Goal: Task Accomplishment & Management: Manage account settings

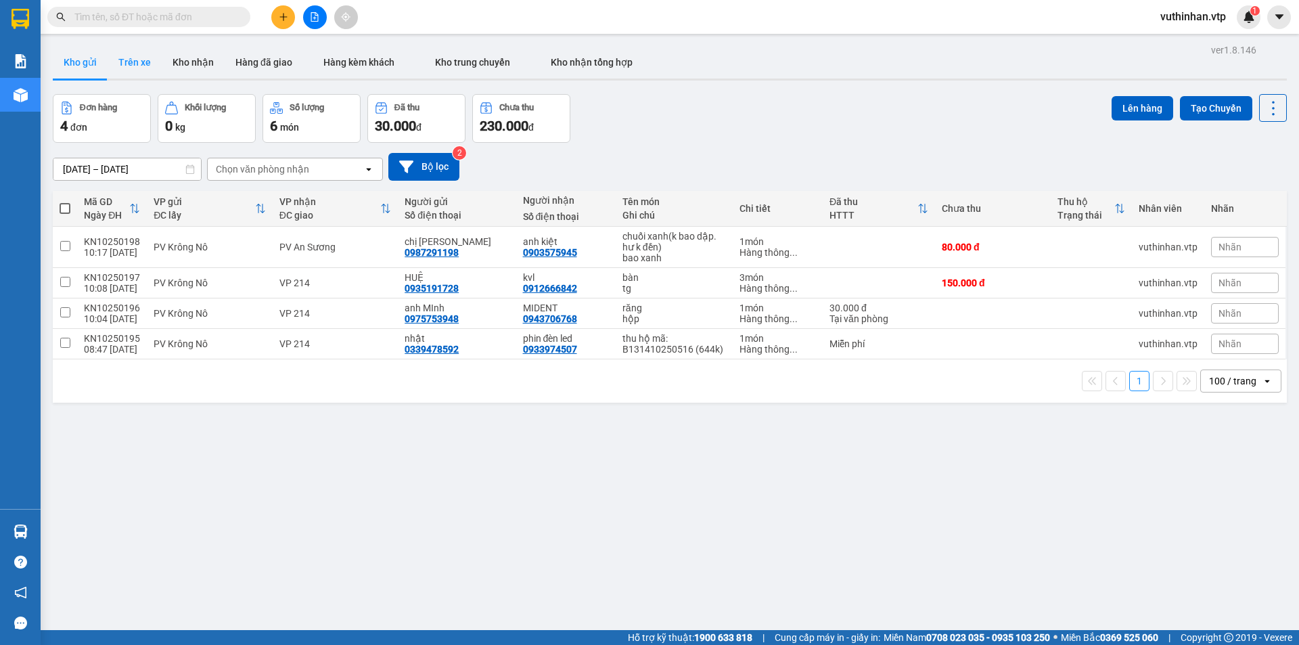
click at [147, 63] on button "Trên xe" at bounding box center [135, 62] width 54 height 32
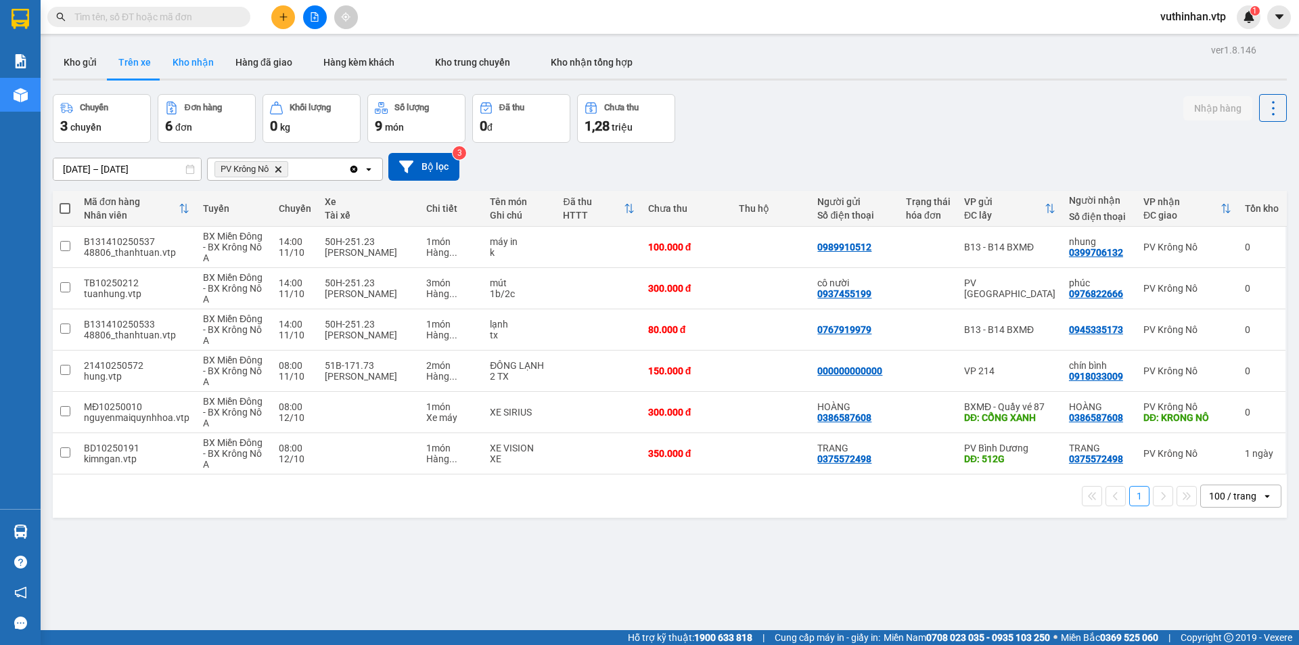
click at [181, 62] on button "Kho nhận" at bounding box center [193, 62] width 63 height 32
type input "[DATE] – [DATE]"
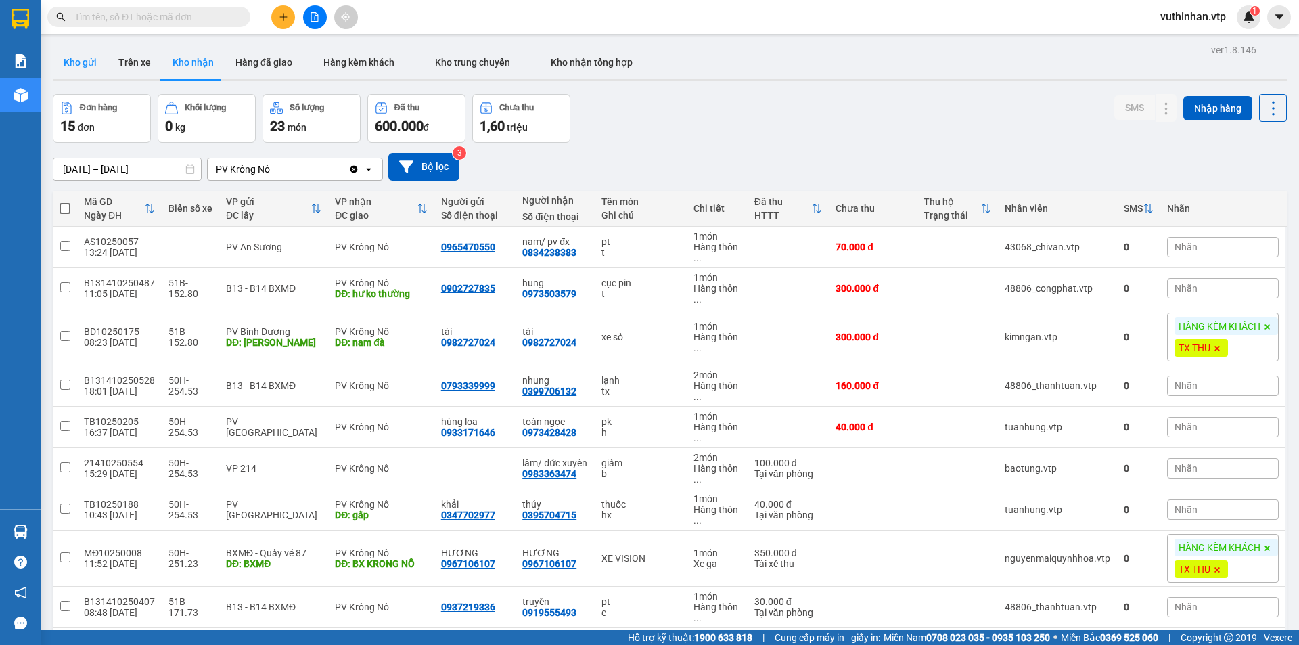
click at [87, 69] on button "Kho gửi" at bounding box center [80, 62] width 55 height 32
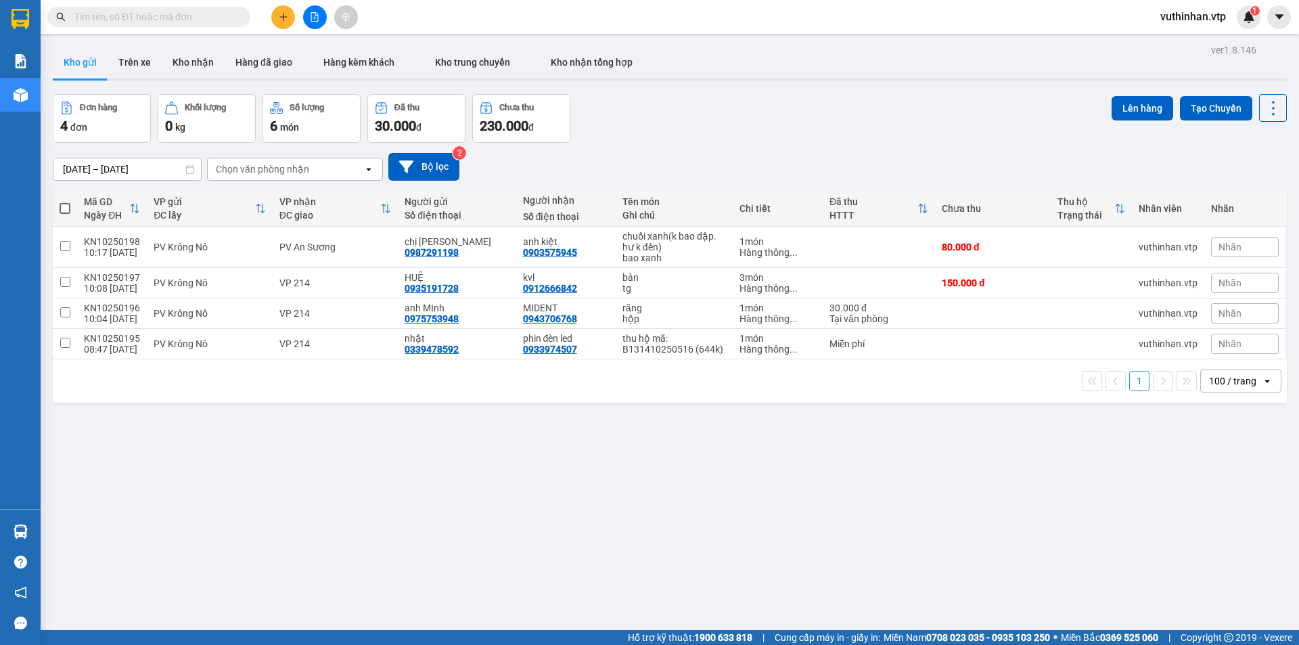
click at [53, 46] on button "Kho gửi" at bounding box center [80, 62] width 55 height 32
drag, startPoint x: 184, startPoint y: 60, endPoint x: 189, endPoint y: 76, distance: 17.6
click at [185, 59] on button "Kho nhận" at bounding box center [193, 62] width 63 height 32
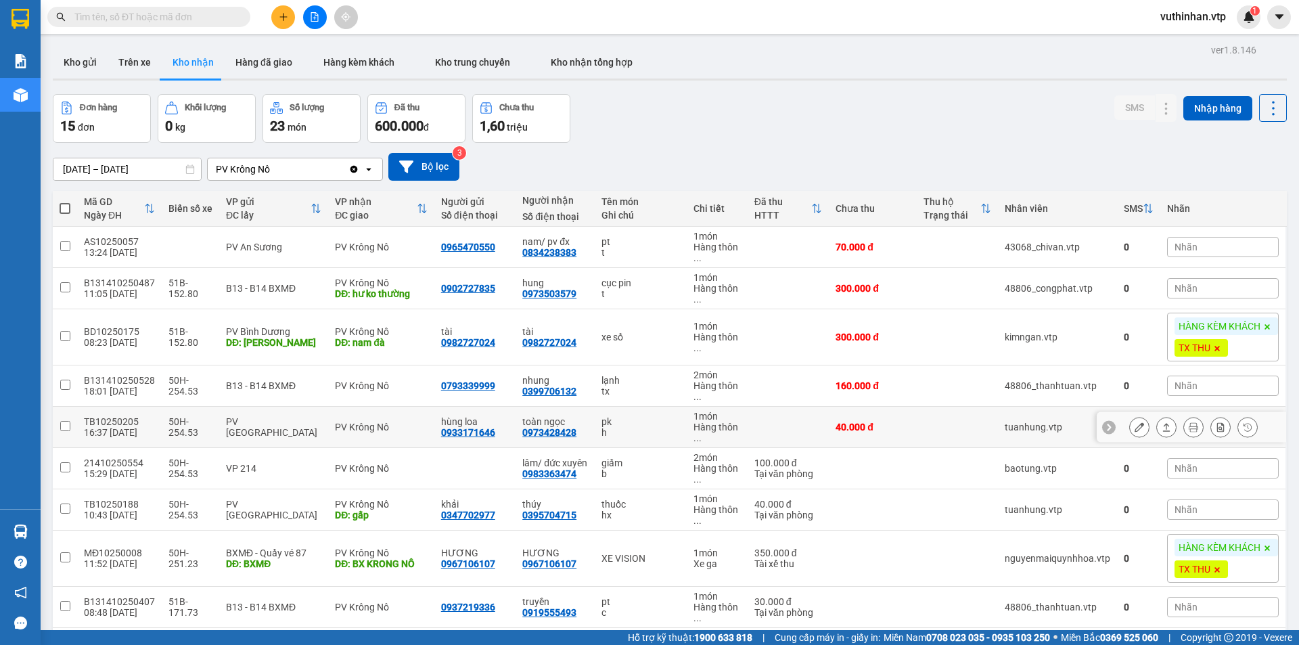
scroll to position [135, 0]
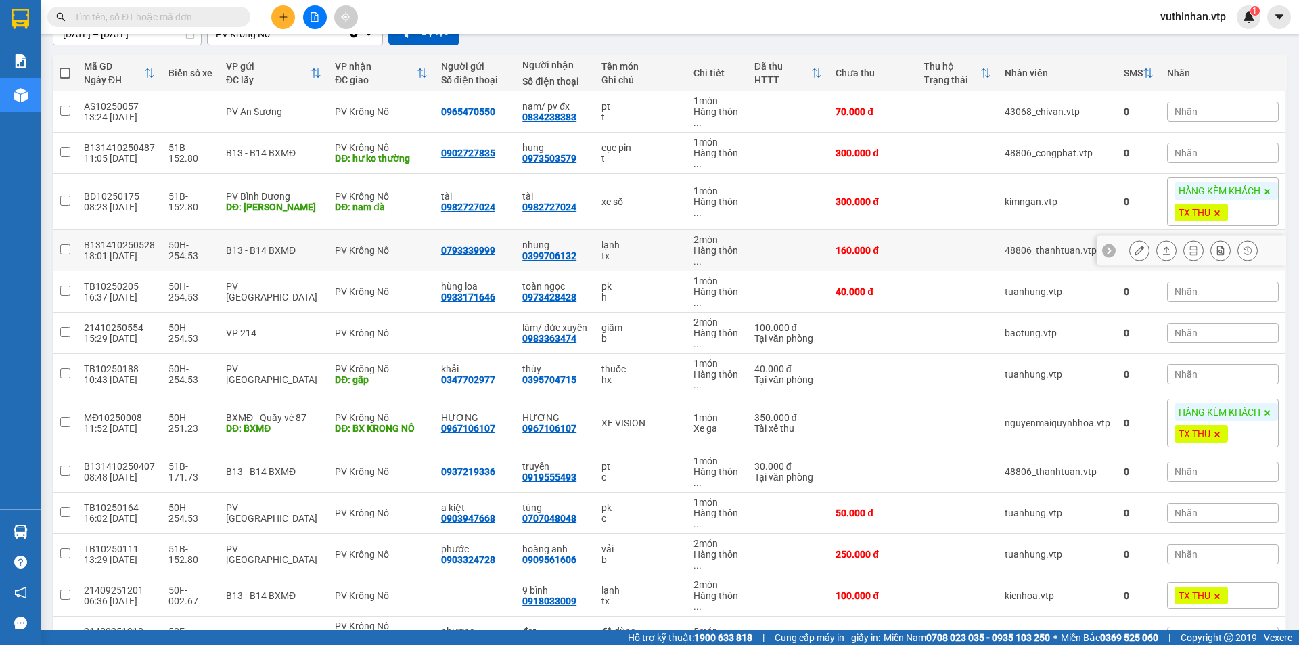
click at [1130, 248] on button at bounding box center [1139, 251] width 19 height 24
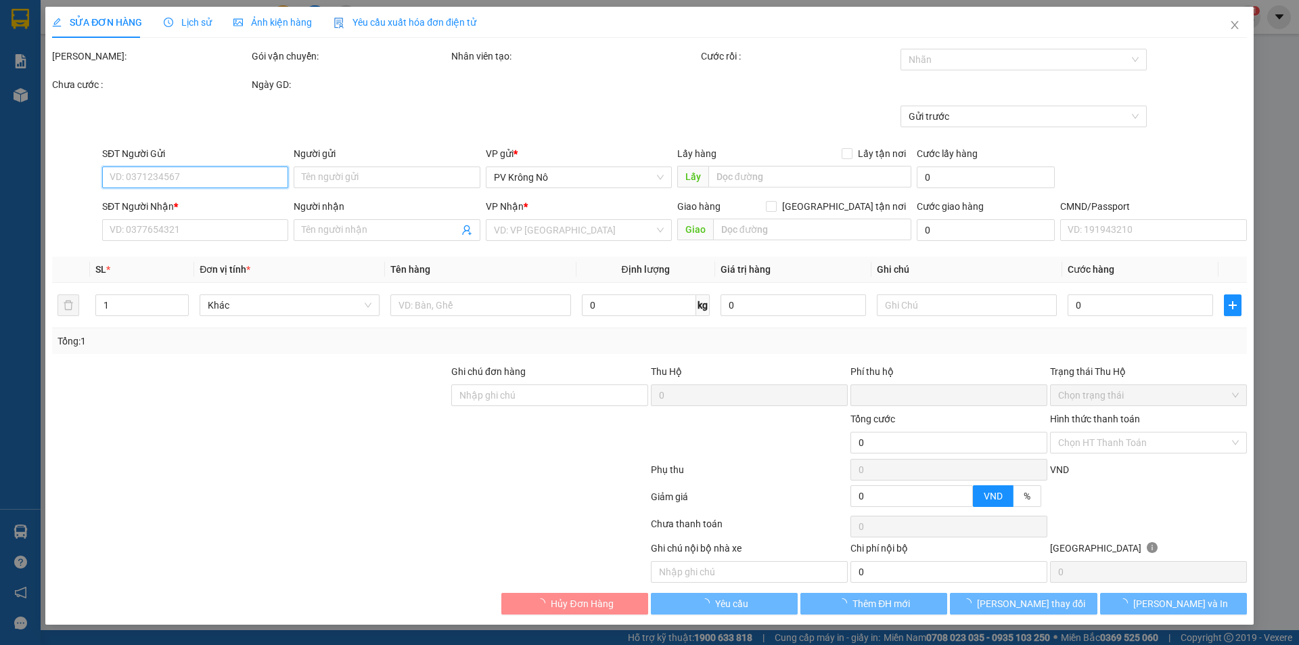
type input "8.000"
type input "0793339999"
type input "0399706132"
type input "nhung"
type input "0"
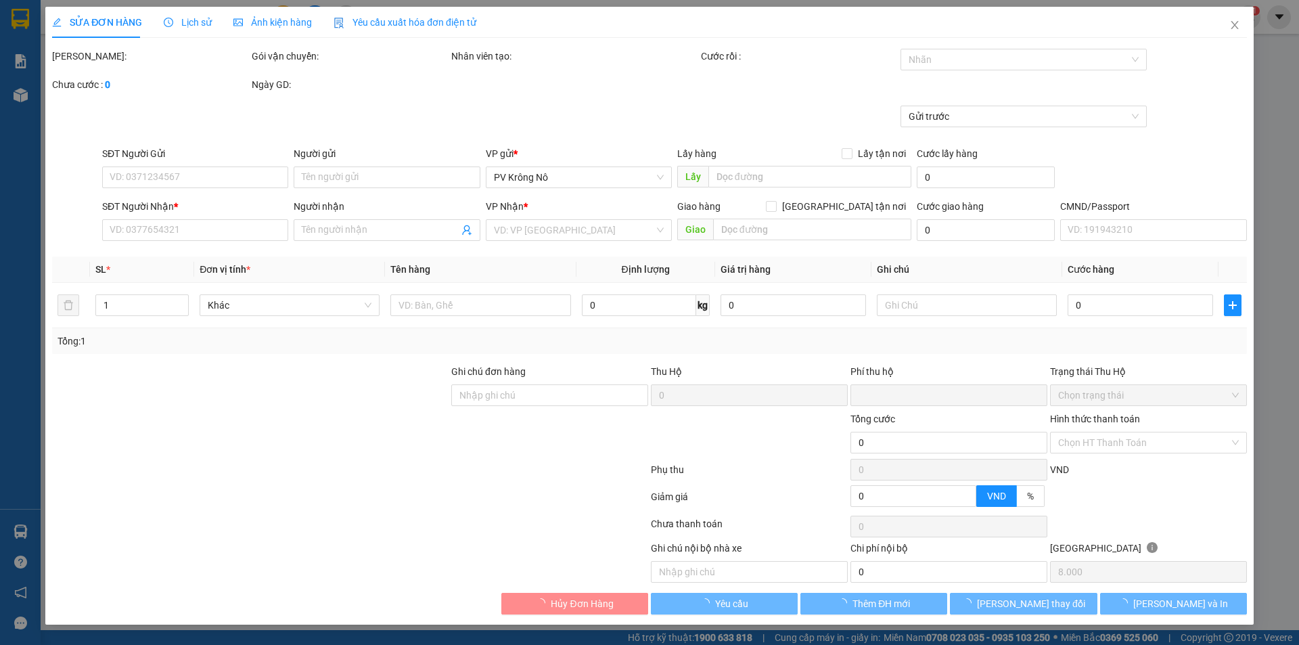
type input "160.000"
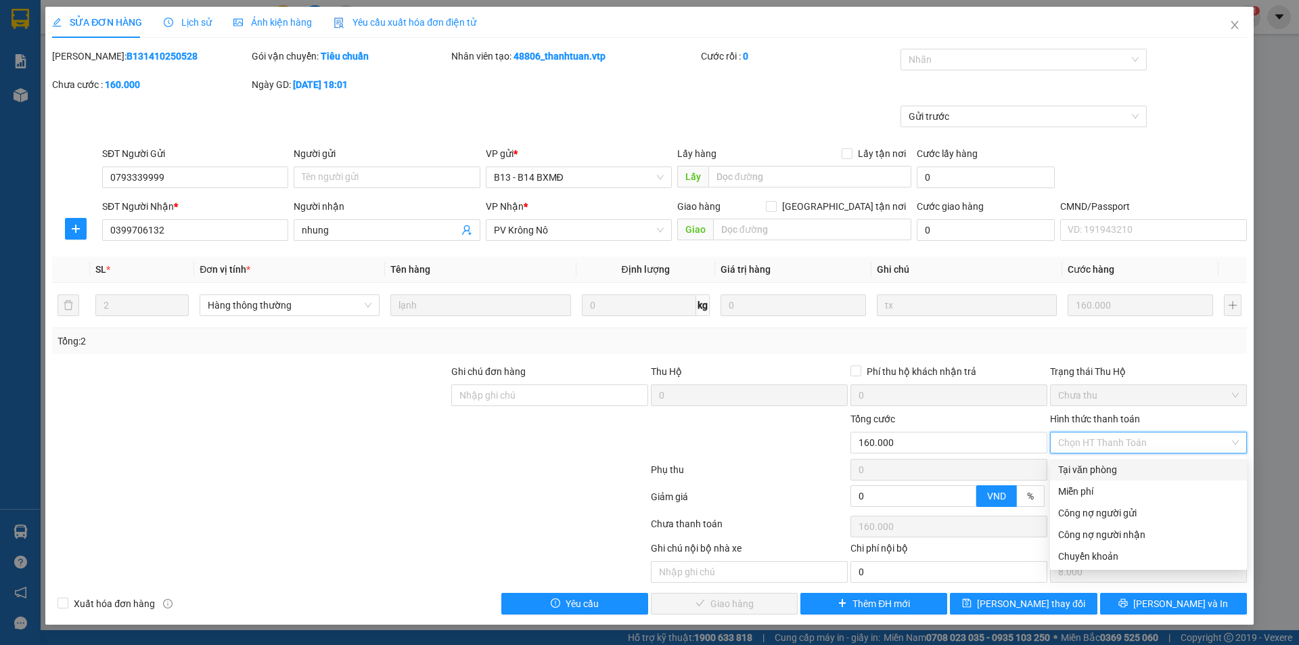
click at [1071, 472] on div "Tại văn phòng" at bounding box center [1148, 469] width 181 height 15
type input "0"
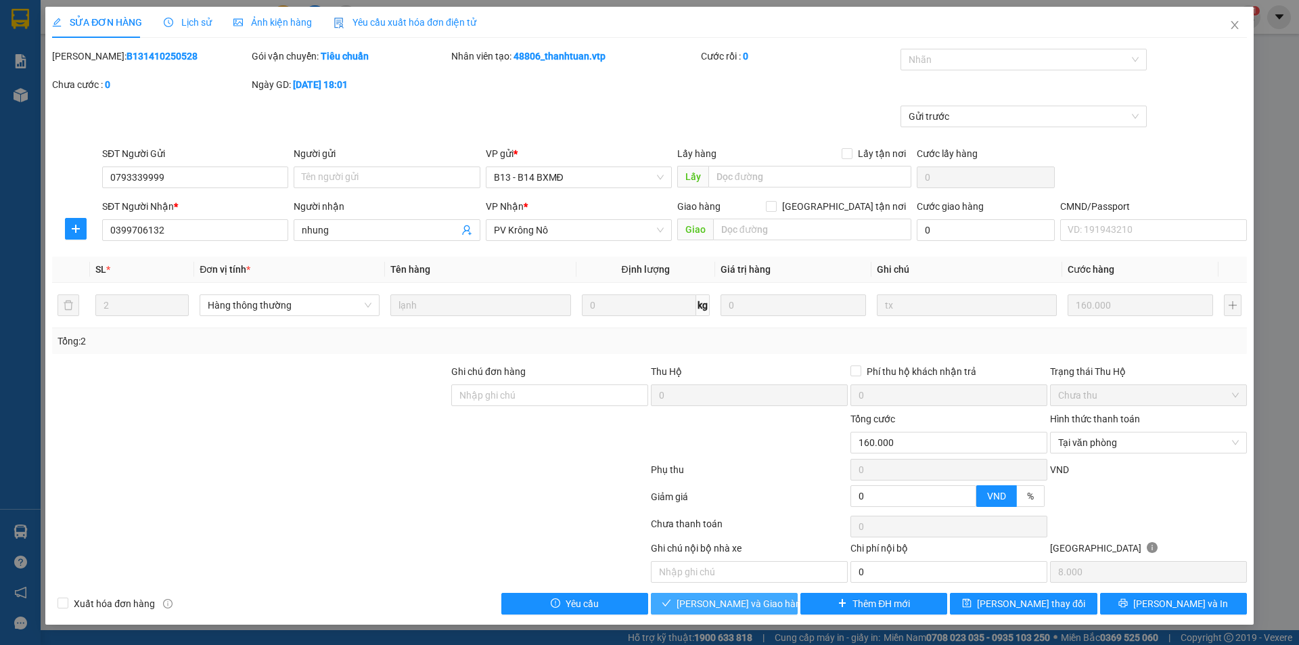
click at [691, 602] on button "[PERSON_NAME] và Giao hàng" at bounding box center [724, 604] width 147 height 22
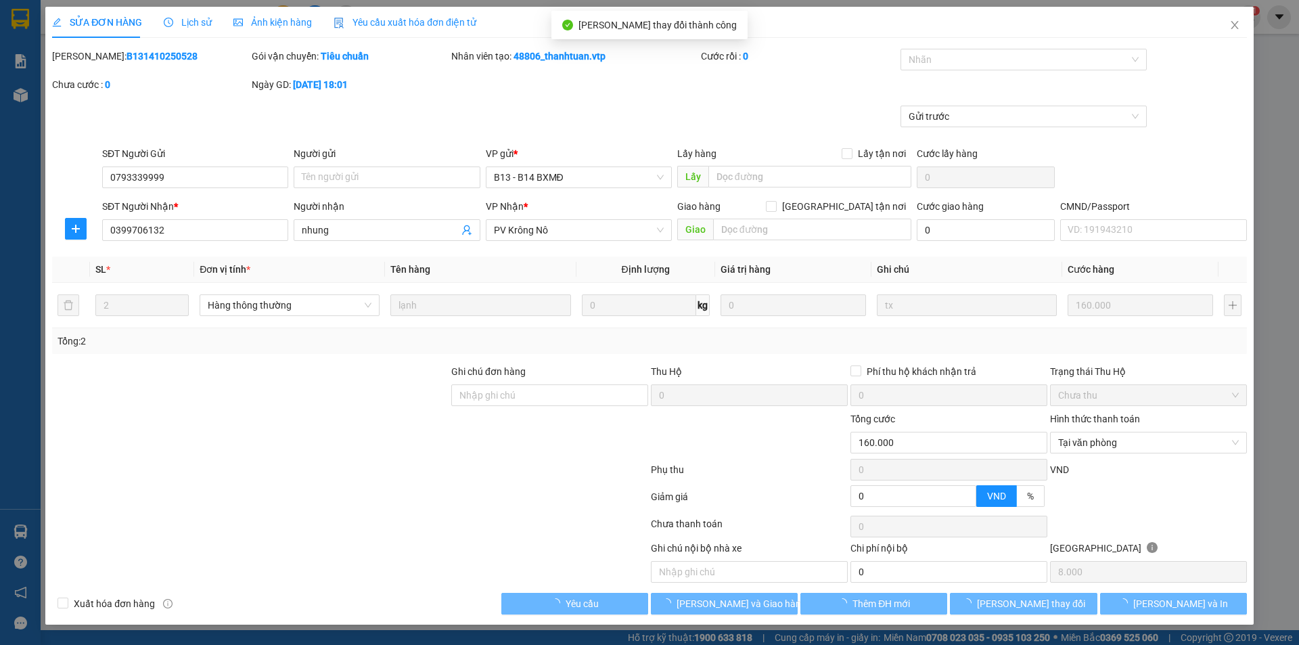
click at [1238, 26] on icon "close" at bounding box center [1234, 25] width 11 height 11
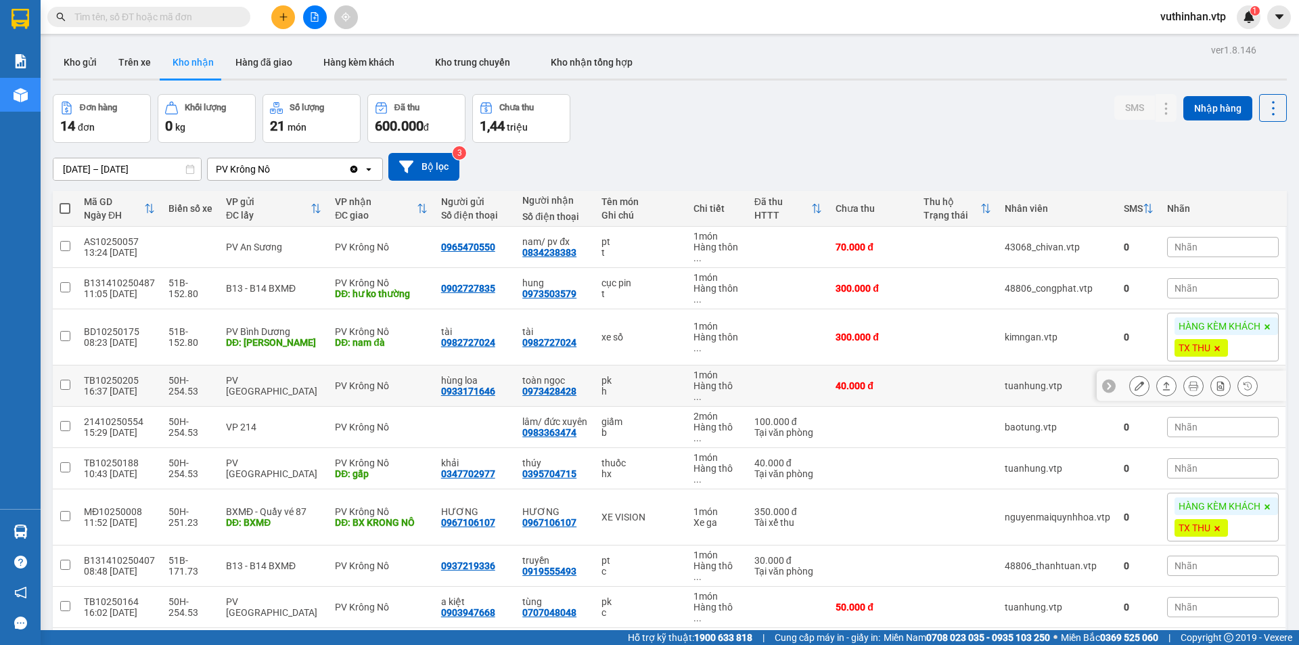
click at [576, 382] on div "toàn ngọc 0973428428" at bounding box center [555, 386] width 66 height 22
checkbox input "true"
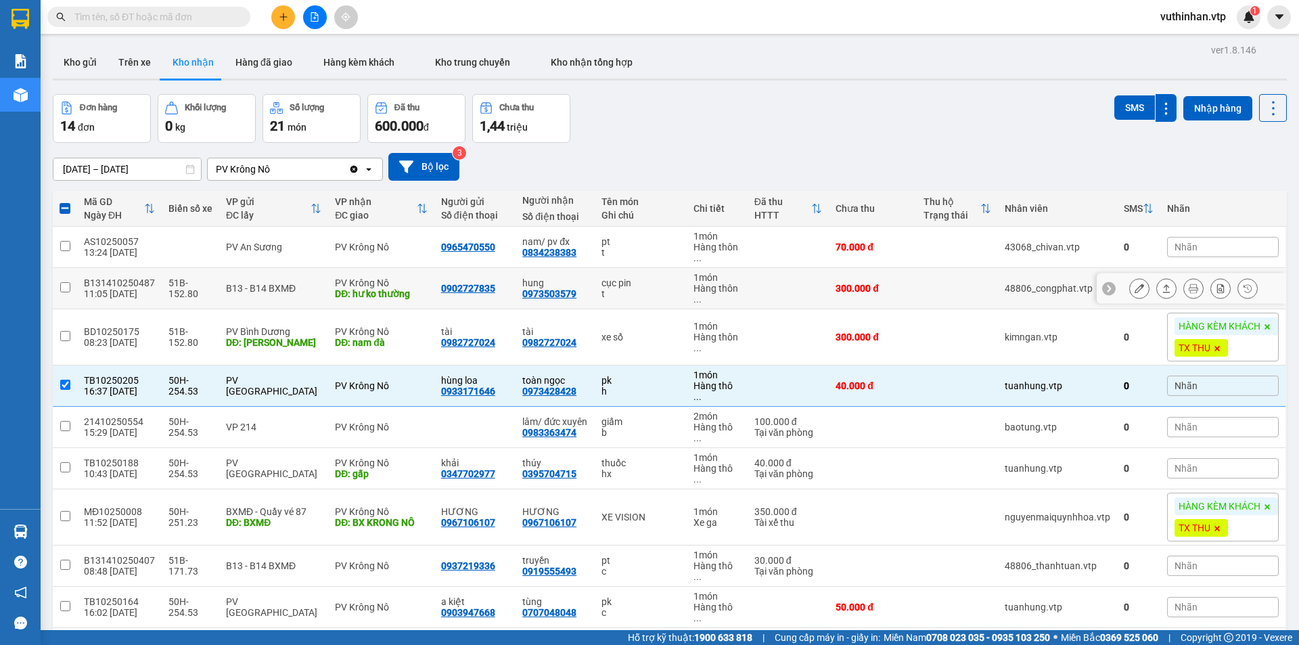
click at [592, 286] on td "hung 0973503579" at bounding box center [555, 288] width 79 height 41
checkbox input "true"
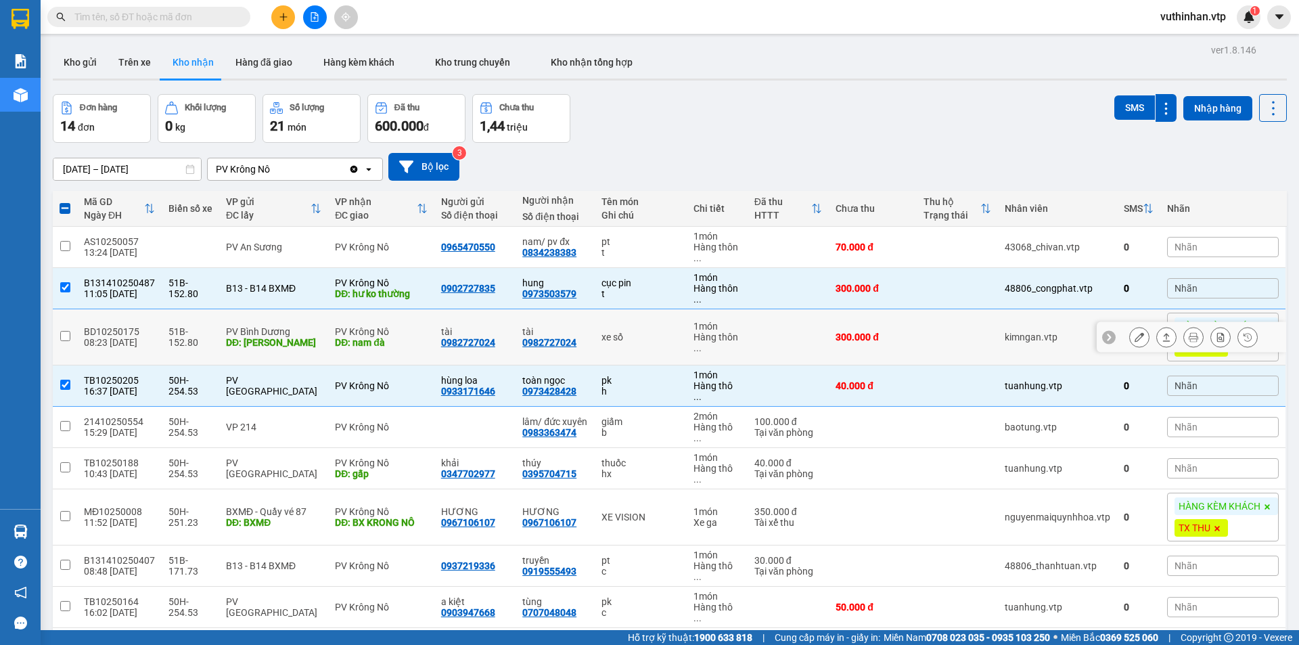
scroll to position [177, 0]
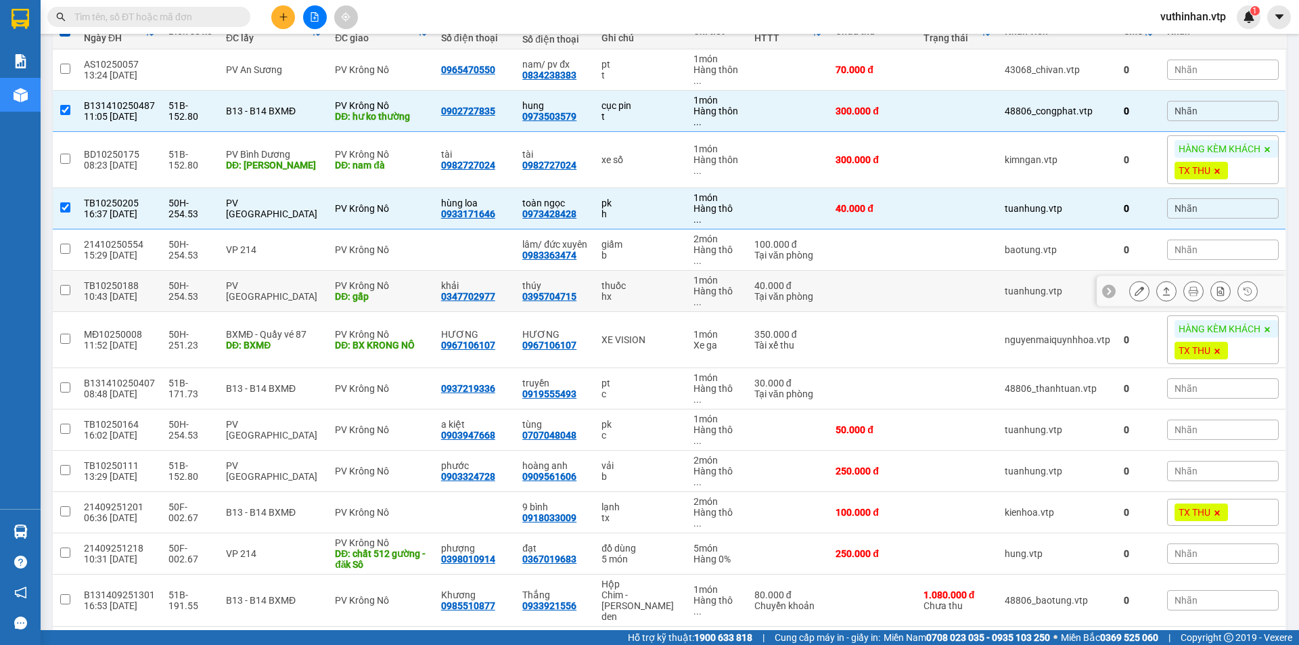
click at [578, 280] on div "thúy 0395704715" at bounding box center [555, 291] width 66 height 22
checkbox input "true"
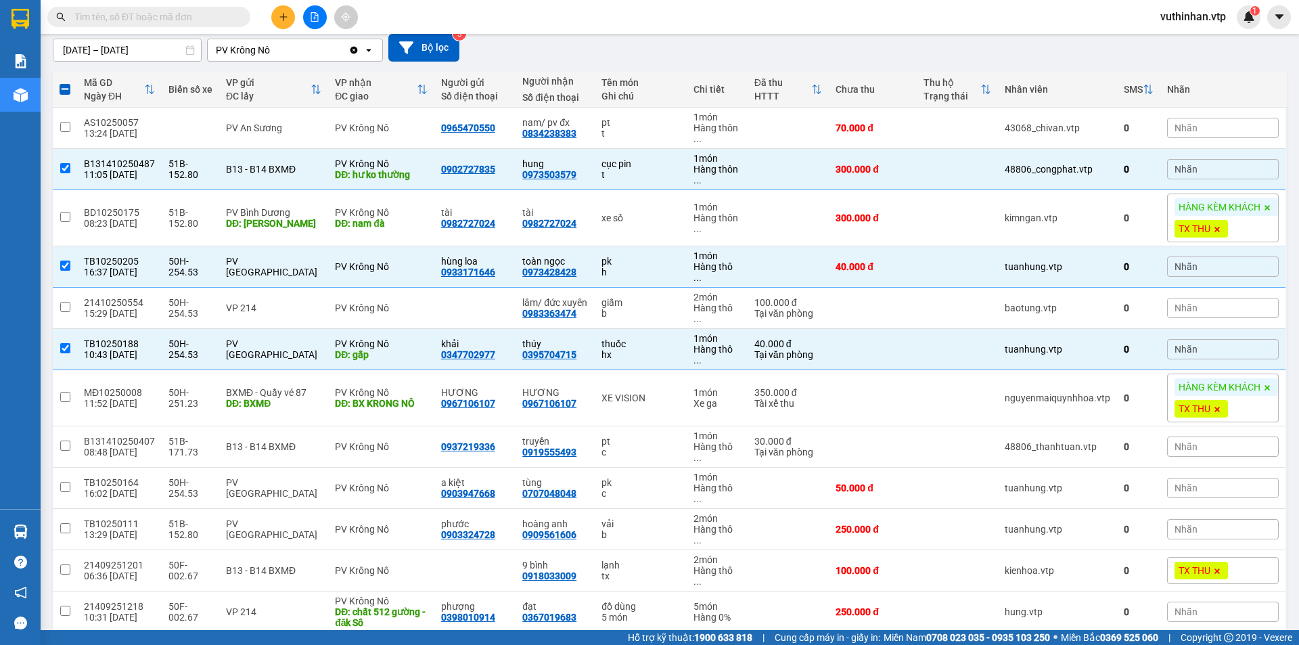
scroll to position [0, 0]
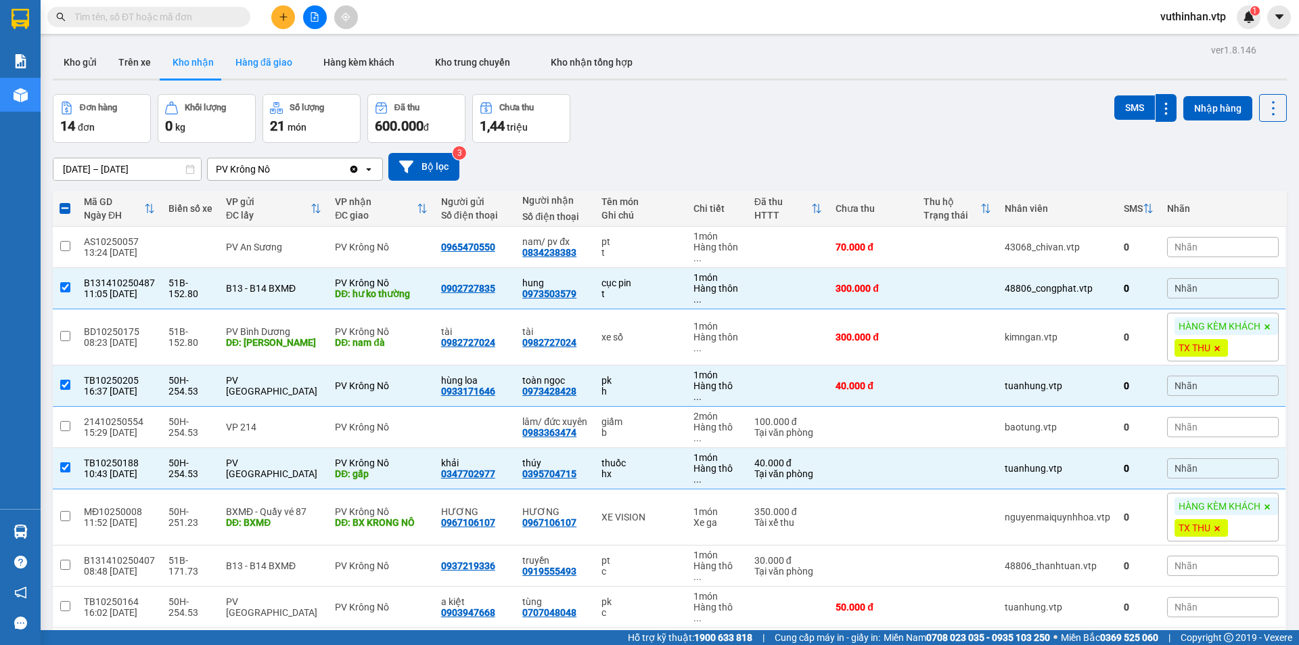
click at [243, 66] on button "Hàng đã giao" at bounding box center [264, 62] width 78 height 32
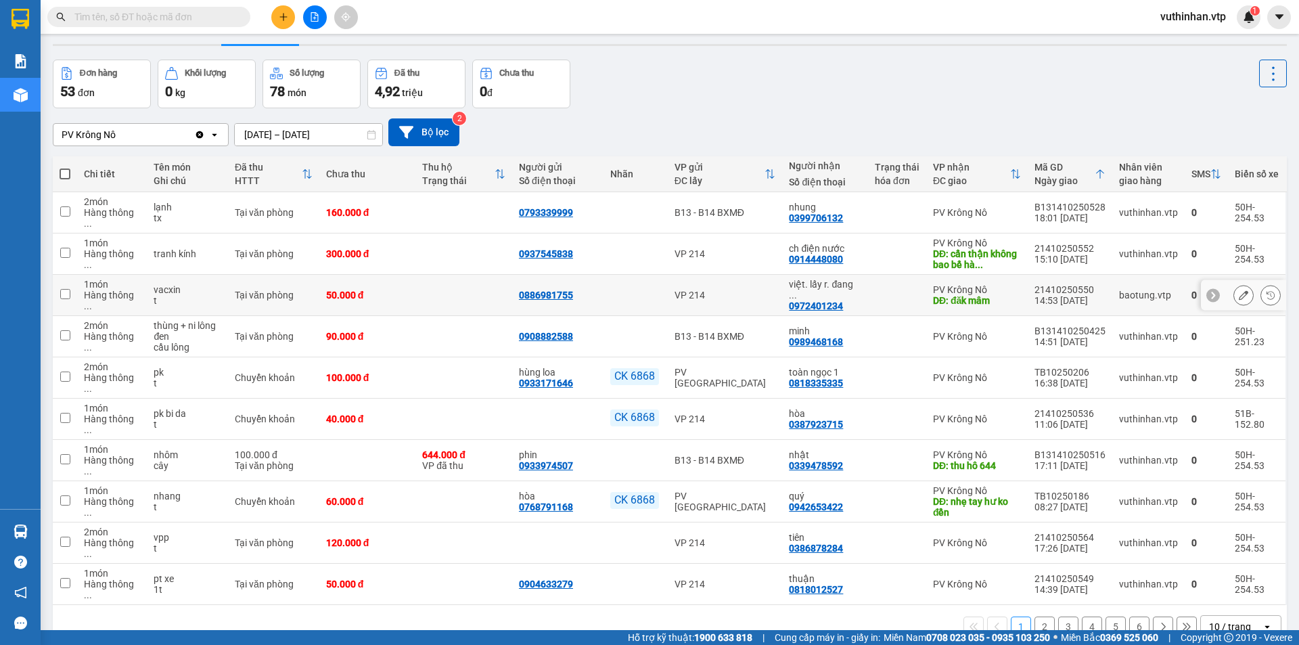
scroll to position [62, 0]
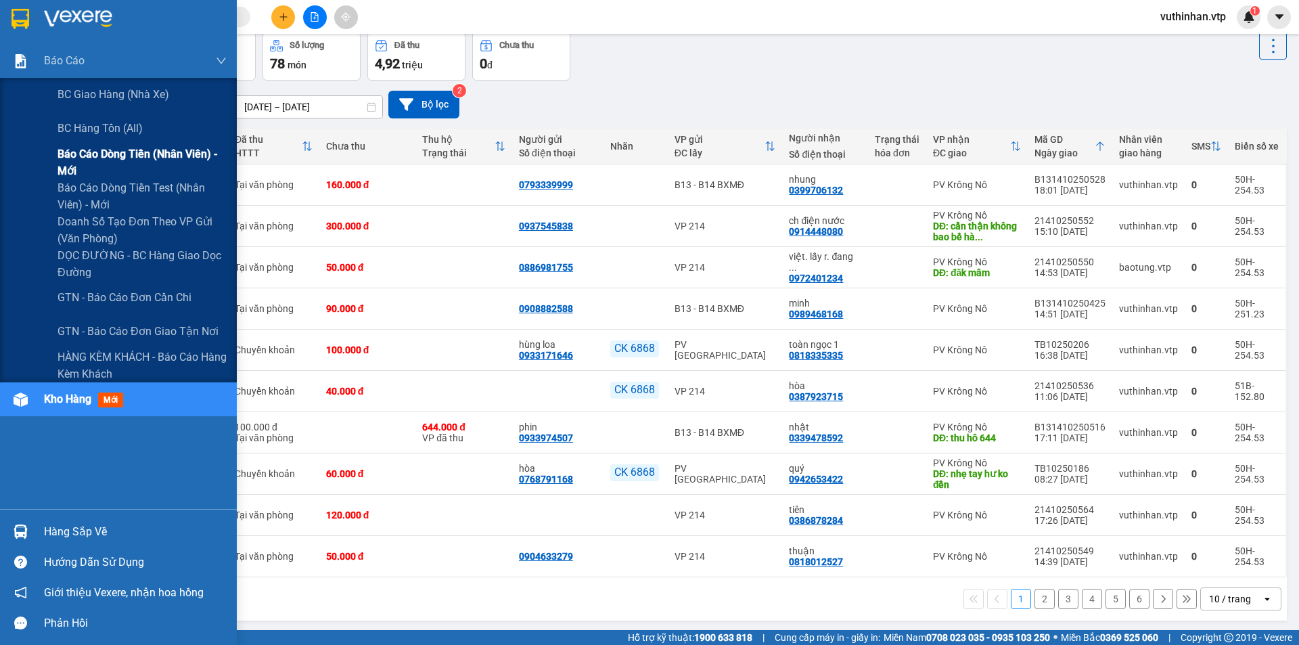
click at [94, 155] on span "Báo cáo dòng tiền (nhân viên) - mới" at bounding box center [142, 162] width 169 height 34
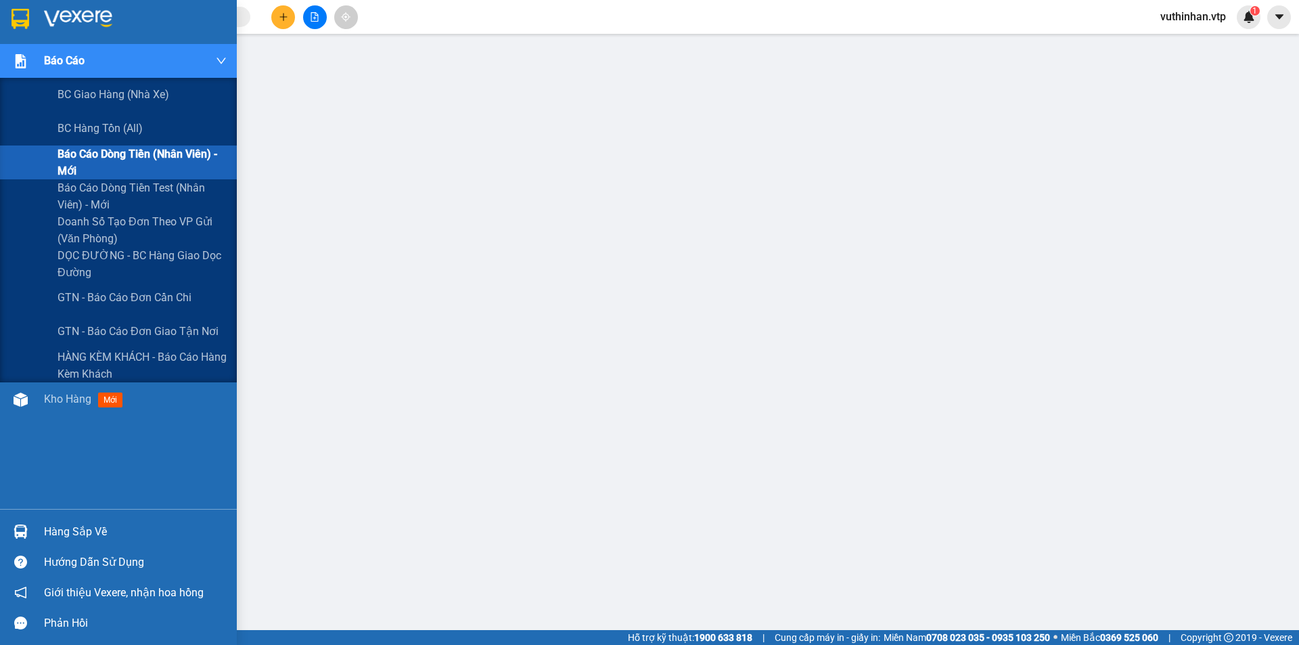
click at [22, 58] on img at bounding box center [21, 61] width 14 height 14
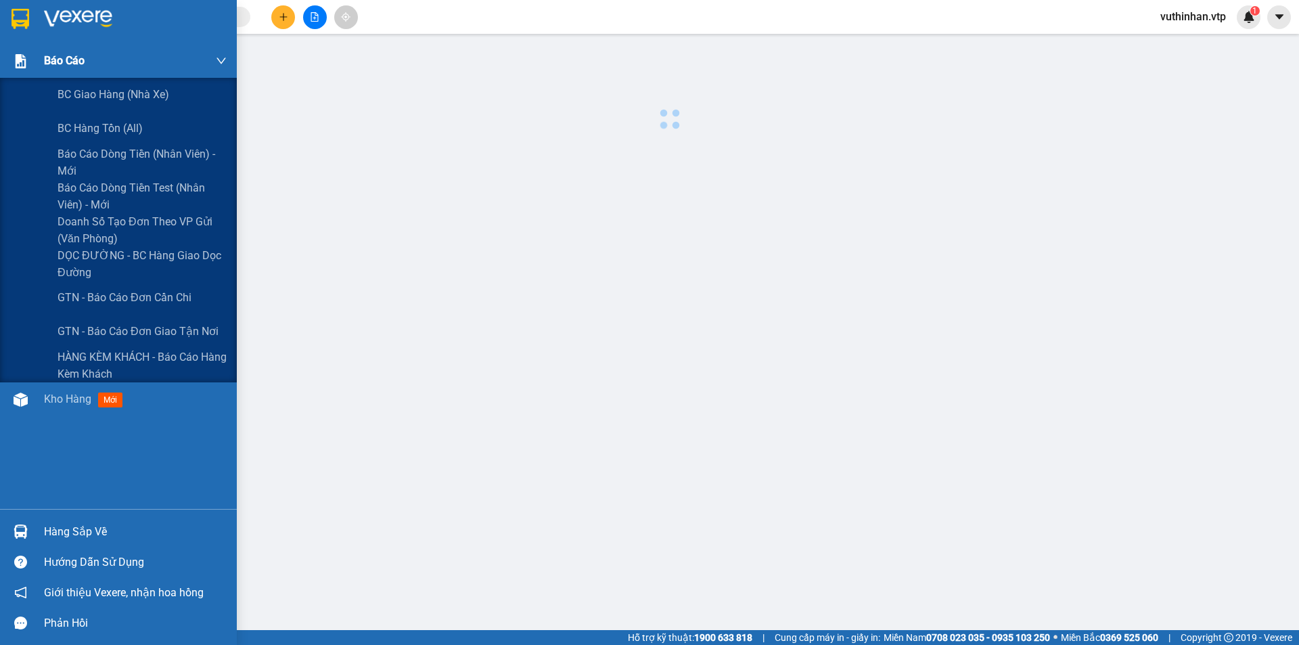
click at [22, 58] on img at bounding box center [21, 61] width 14 height 14
click at [85, 147] on span "Báo cáo dòng tiền (nhân viên) - mới" at bounding box center [142, 162] width 169 height 34
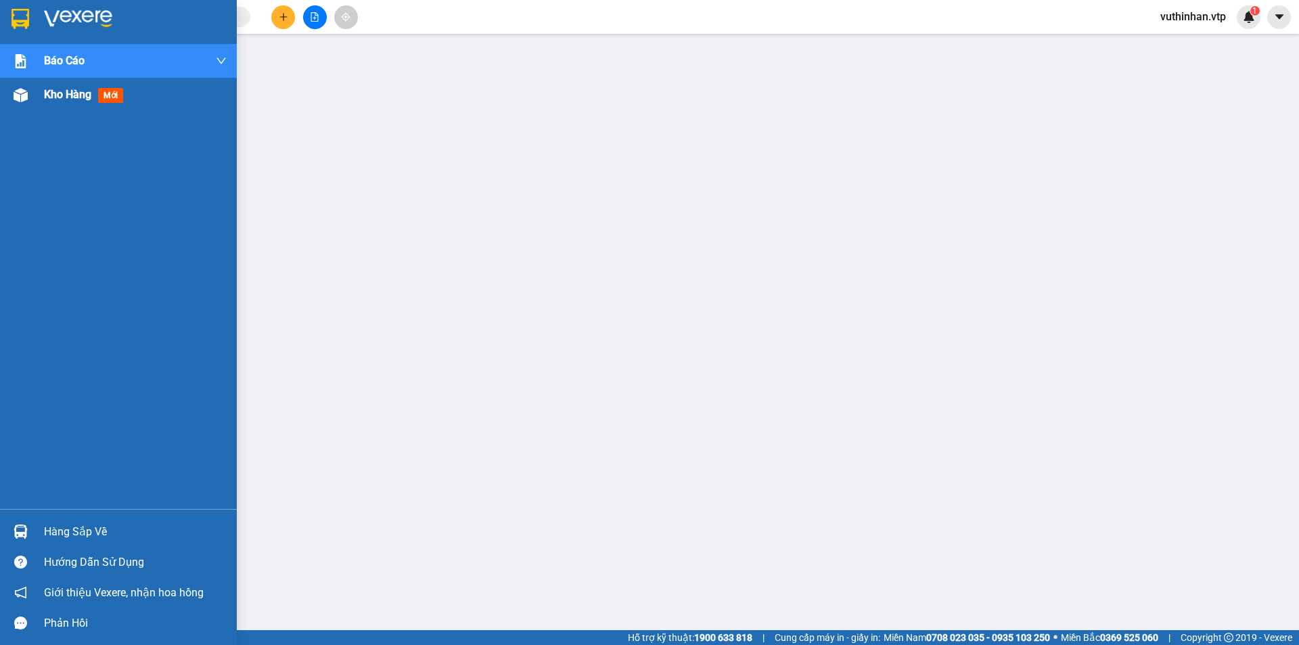
click at [28, 97] on div at bounding box center [21, 95] width 24 height 24
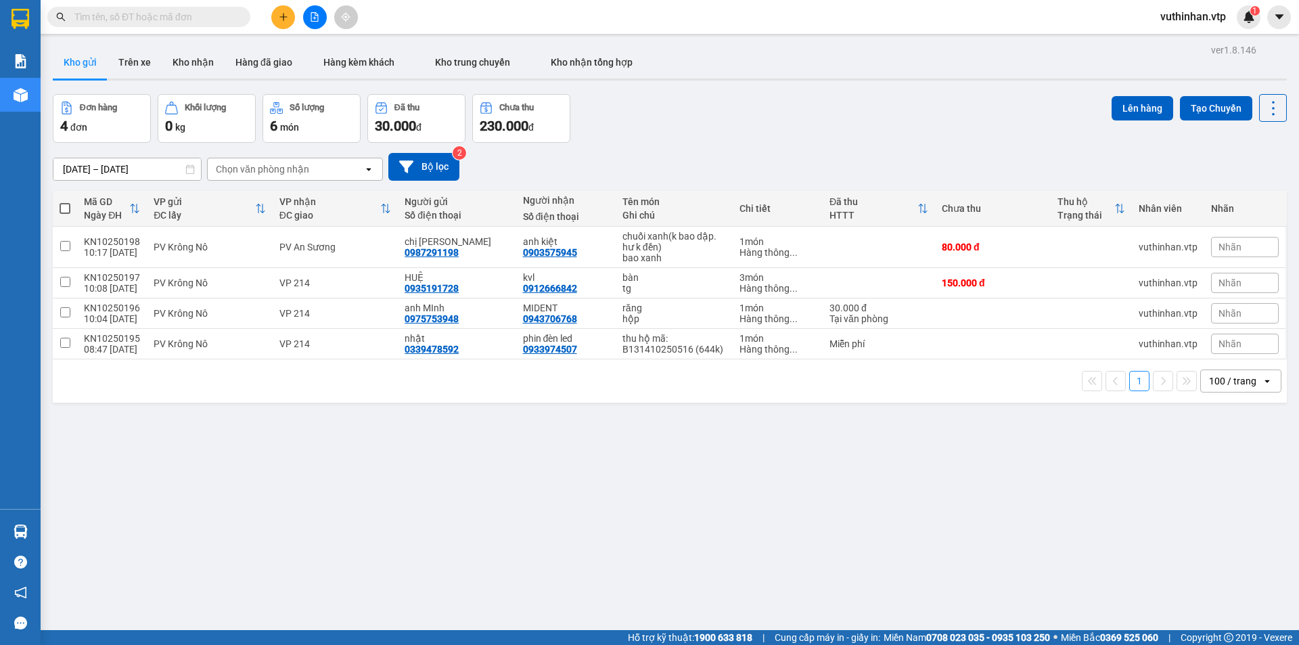
click at [1184, 18] on span "vuthinhan.vtp" at bounding box center [1193, 16] width 87 height 17
click at [1191, 41] on span "Đăng xuất" at bounding box center [1199, 42] width 60 height 15
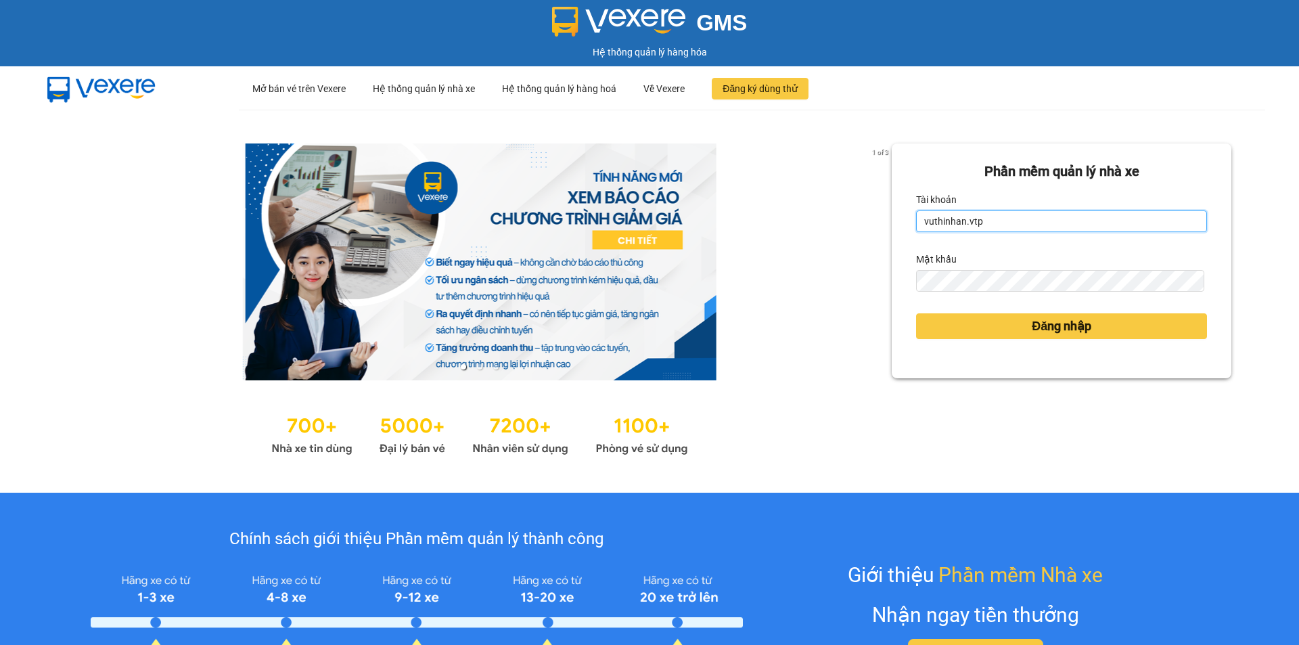
drag, startPoint x: 984, startPoint y: 220, endPoint x: 984, endPoint y: 231, distance: 11.5
click at [984, 220] on input "vuthinhan.vtp" at bounding box center [1061, 221] width 291 height 22
type input "dothilehang.vtp"
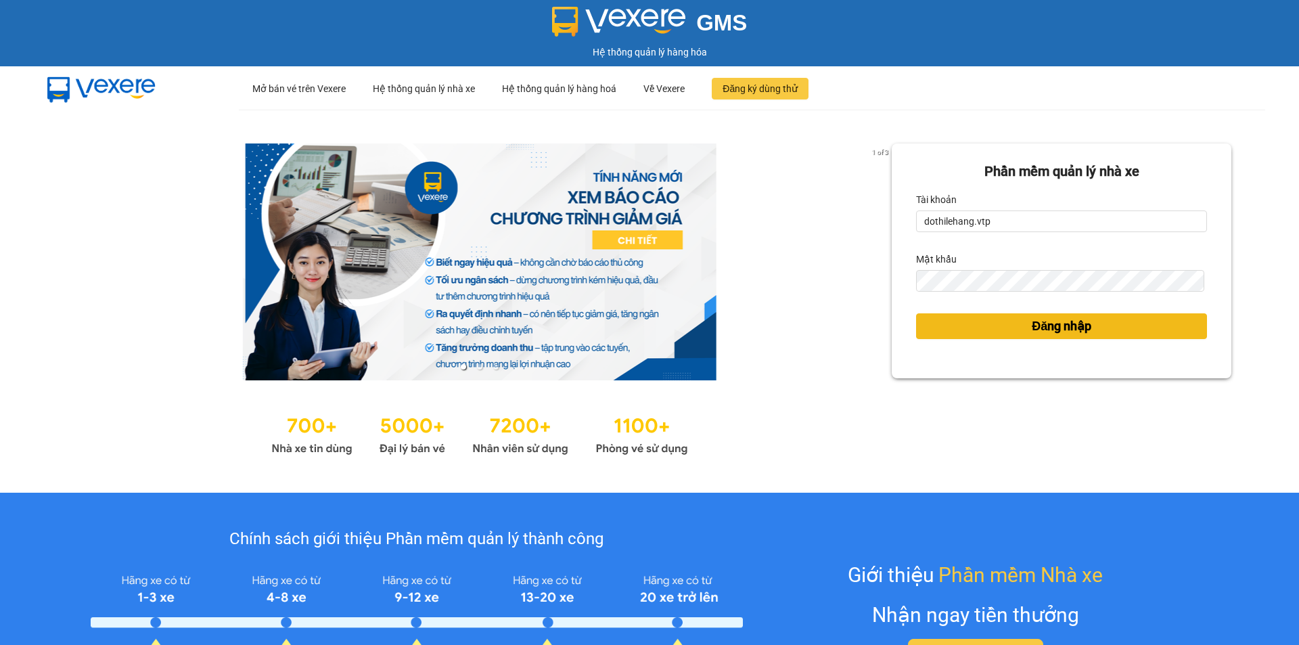
drag, startPoint x: 1007, startPoint y: 323, endPoint x: 1016, endPoint y: 315, distance: 12.5
click at [1007, 322] on button "Đăng nhập" at bounding box center [1061, 326] width 291 height 26
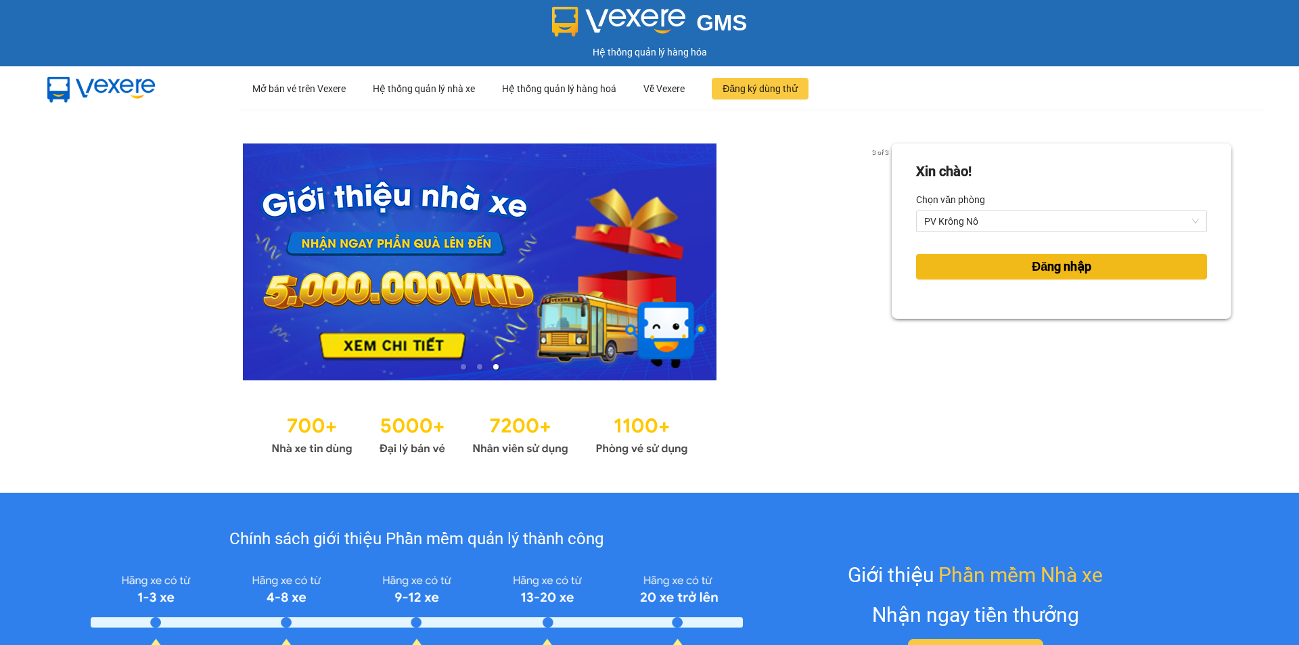
click at [1045, 272] on span "Đăng nhập" at bounding box center [1062, 266] width 60 height 19
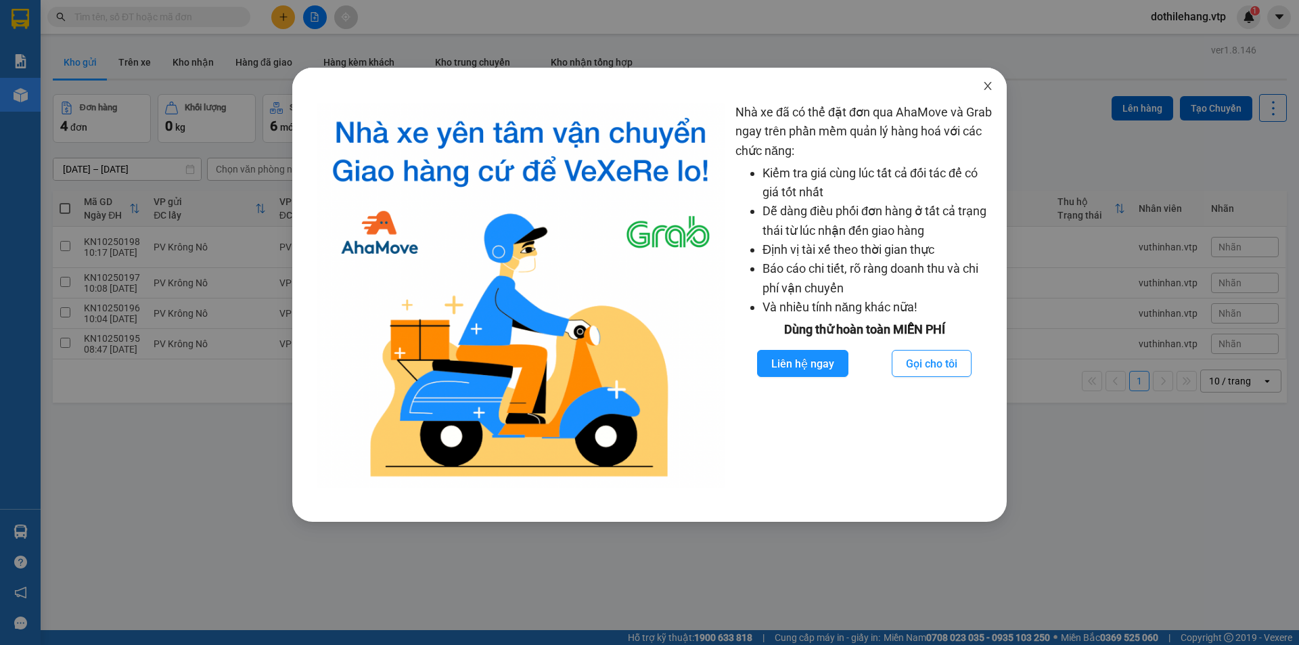
drag, startPoint x: 983, startPoint y: 83, endPoint x: 970, endPoint y: 84, distance: 12.9
click at [980, 83] on span "Close" at bounding box center [988, 87] width 38 height 38
